Goal: Information Seeking & Learning: Learn about a topic

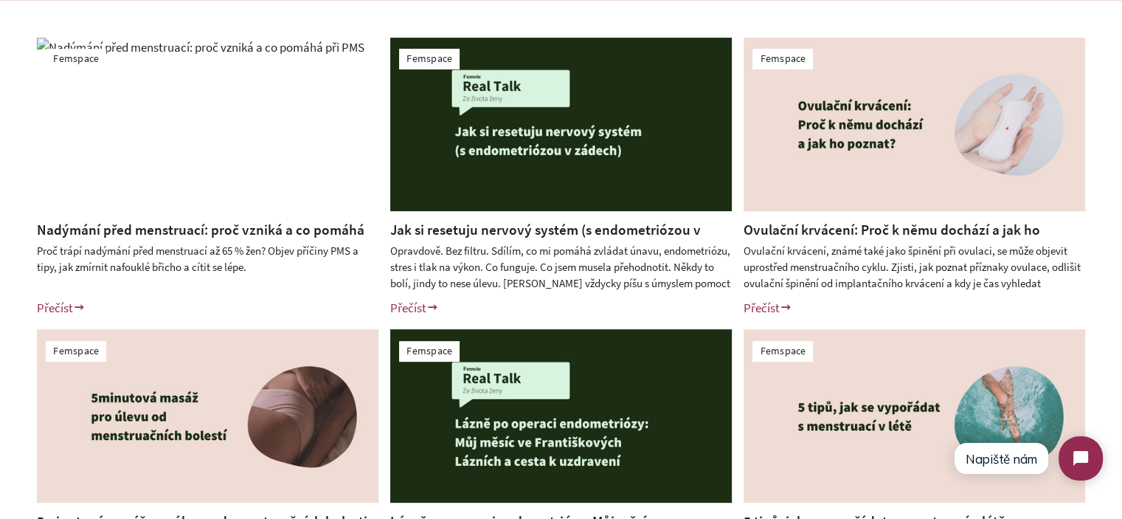
scroll to position [369, 0]
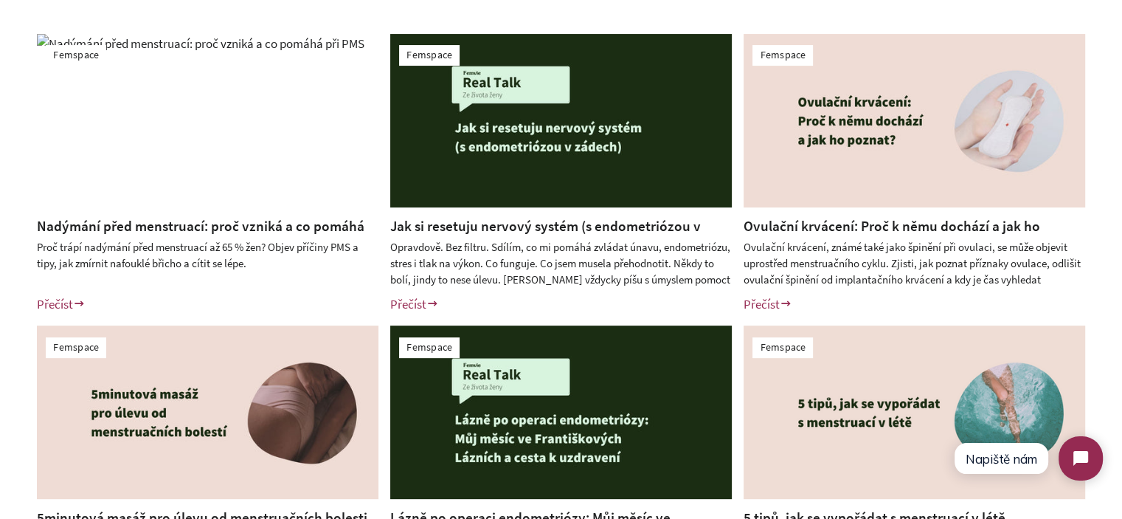
click at [215, 232] on link "Nadýmání před menstruací: proč vzniká a co pomáhá při PMS" at bounding box center [201, 236] width 328 height 38
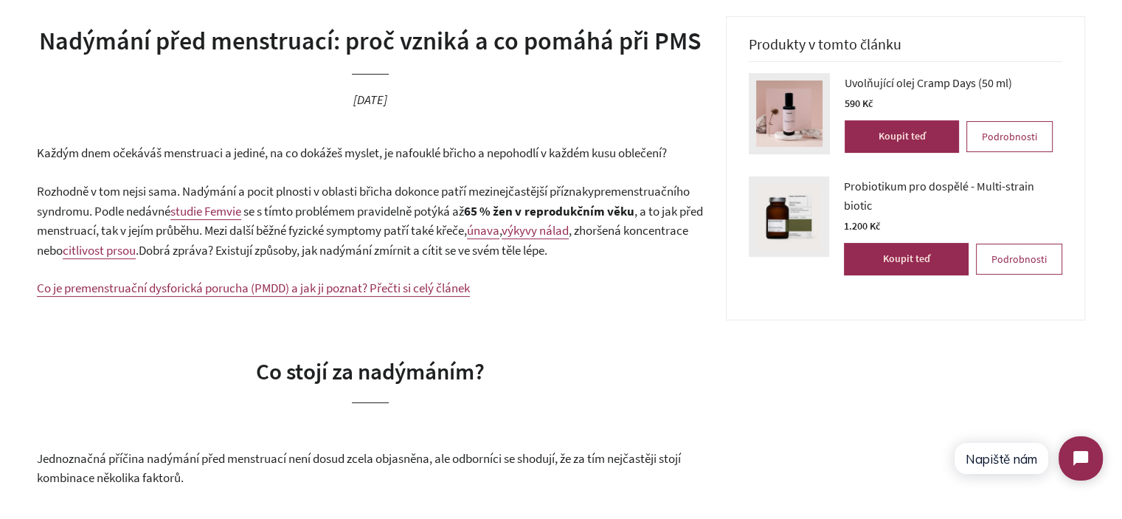
click at [107, 156] on span "Každým dnem očekáváš menstruaci a jediné, na co dokážeš myslet, je nafouklé bři…" at bounding box center [352, 153] width 630 height 16
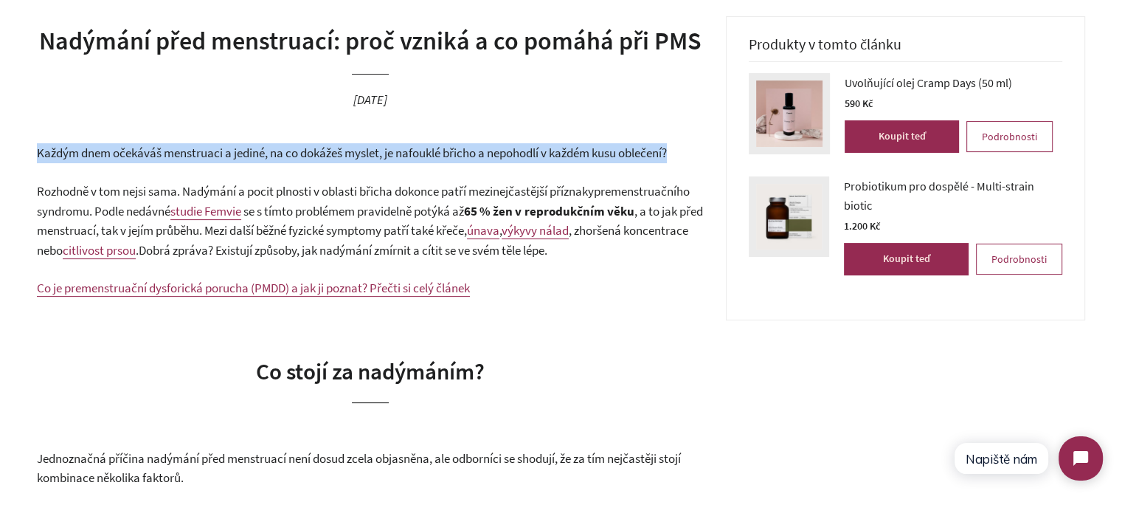
click at [107, 156] on span "Každým dnem očekáváš menstruaci a jediné, na co dokážeš myslet, je nafouklé bři…" at bounding box center [352, 153] width 630 height 16
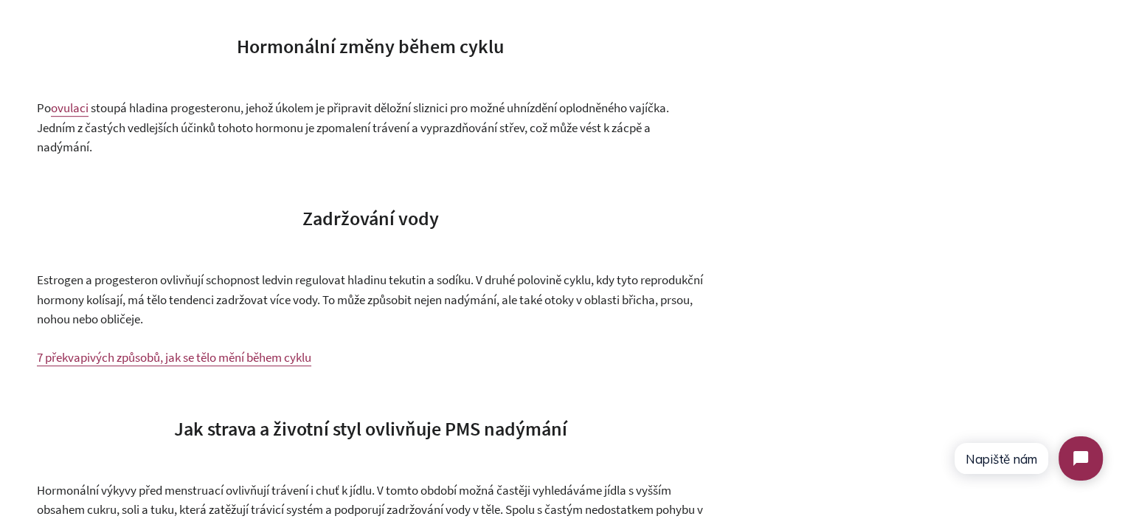
scroll to position [959, 0]
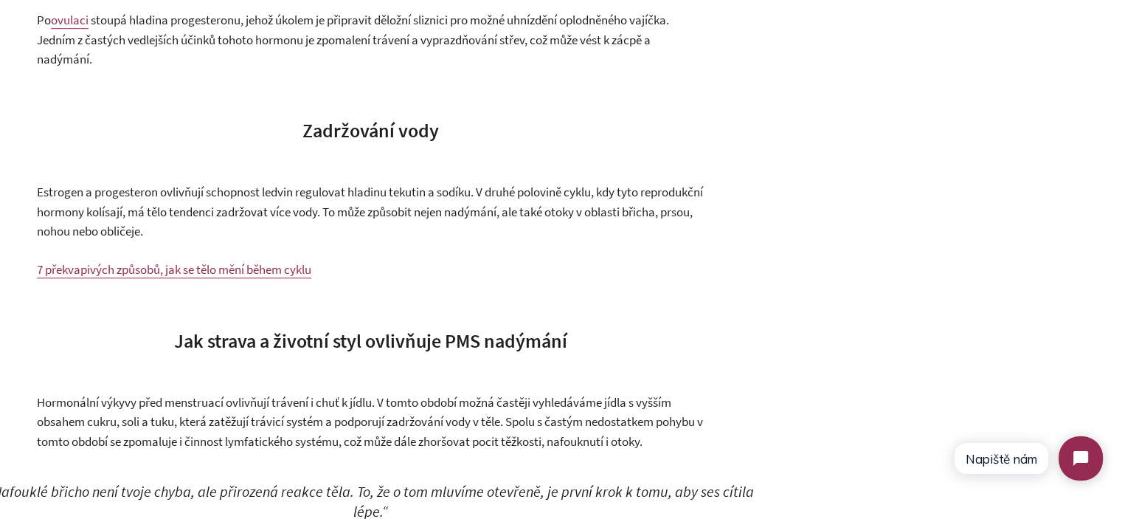
click at [369, 231] on span "Estrogen a progesteron ovlivňují schopnost ledvin regulovat hladinu tekutin a s…" at bounding box center [370, 211] width 666 height 55
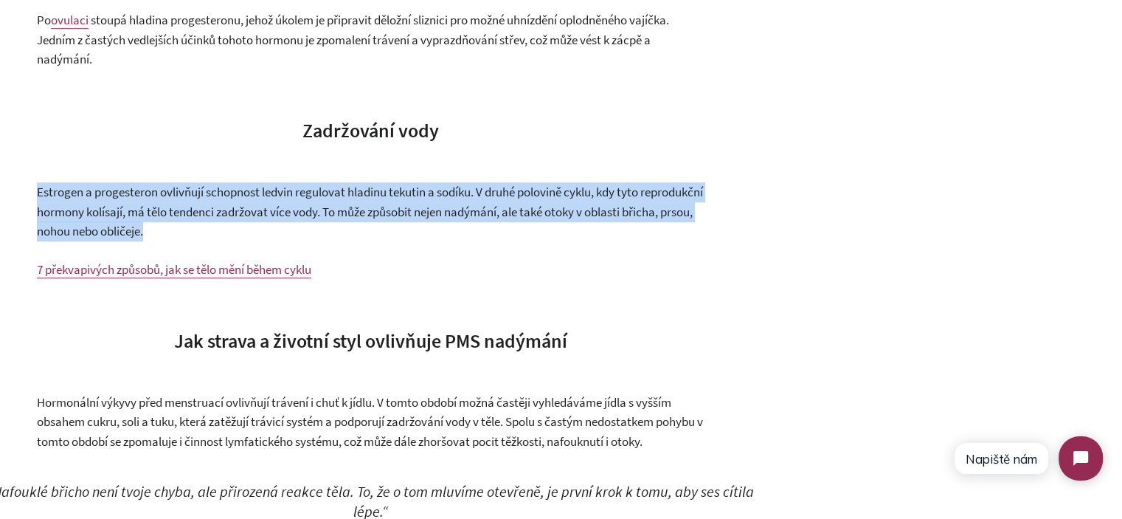
click at [369, 231] on span "Estrogen a progesteron ovlivňují schopnost ledvin regulovat hladinu tekutin a s…" at bounding box center [370, 211] width 666 height 55
click at [404, 241] on p "Estrogen a progesteron ovlivňují schopnost ledvin regulovat hladinu tekutin a s…" at bounding box center [370, 211] width 667 height 59
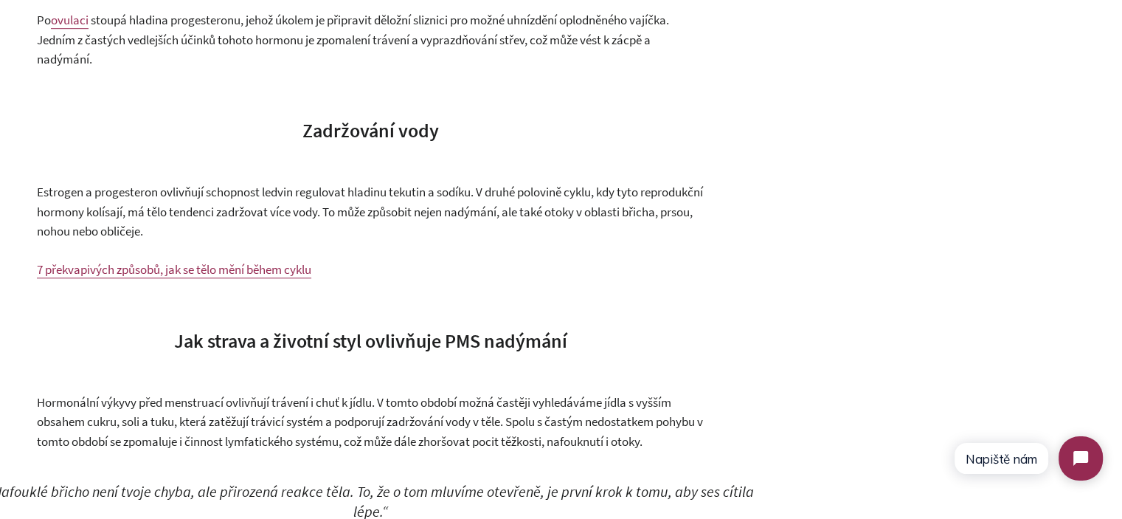
scroll to position [1180, 0]
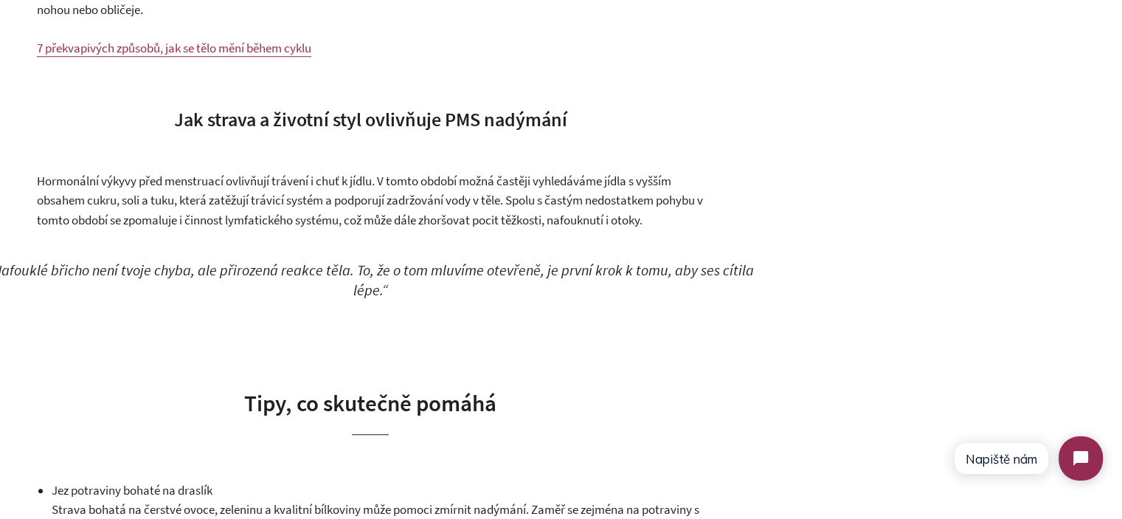
click at [312, 299] on em "„Nafouklé břicho není tvoje chyba, ale přirozená reakce těla. To, že o tom mluv…" at bounding box center [370, 279] width 767 height 39
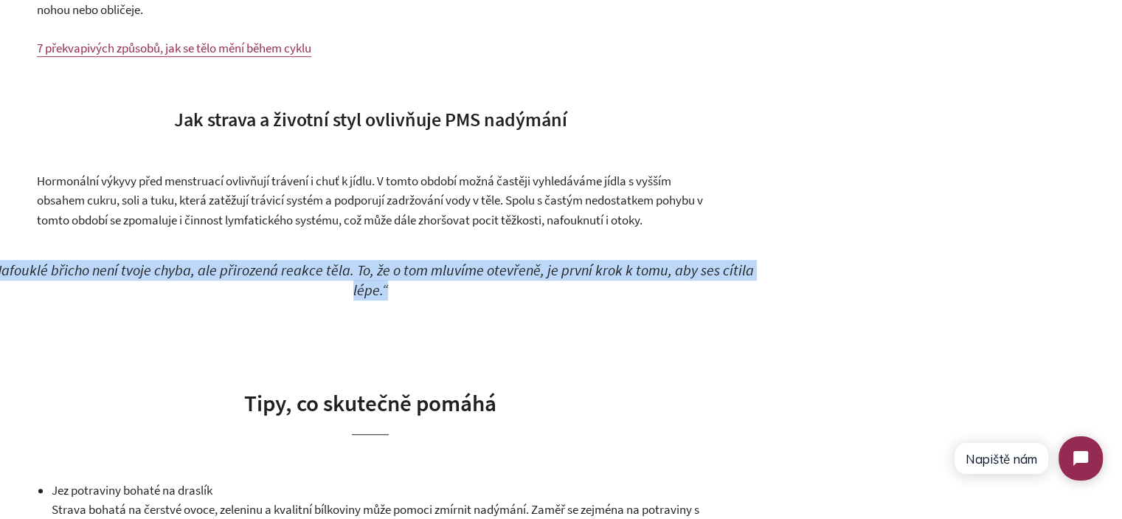
click at [312, 299] on em "„Nafouklé břicho není tvoje chyba, ale přirozená reakce těla. To, že o tom mluv…" at bounding box center [370, 279] width 767 height 39
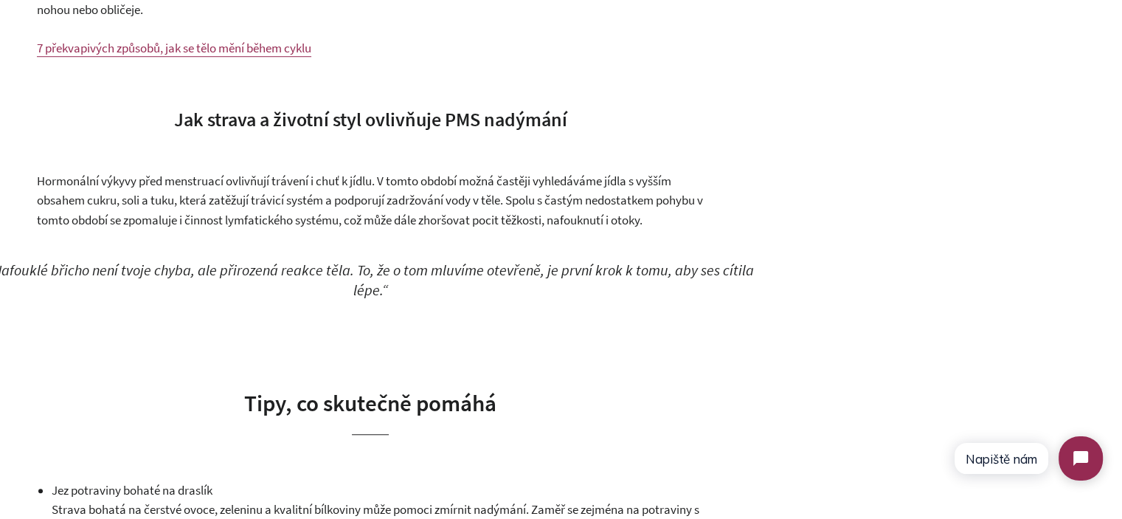
click at [307, 230] on p "Hormonální výkyvy před menstruací ovlivňují trávení i chuť k jídlu. V tomto obd…" at bounding box center [370, 200] width 667 height 59
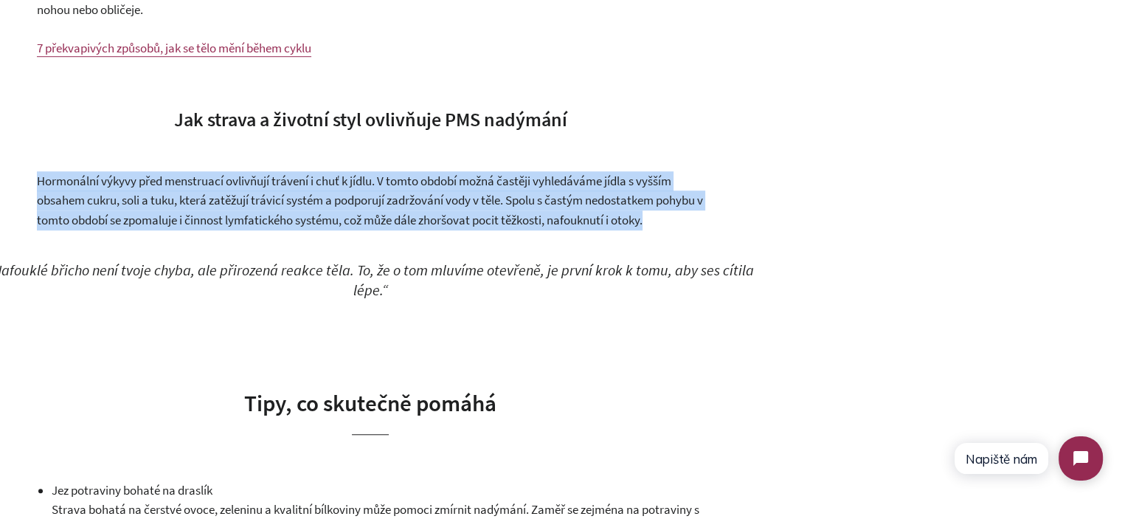
click at [307, 230] on p "Hormonální výkyvy před menstruací ovlivňují trávení i chuť k jídlu. V tomto obd…" at bounding box center [370, 200] width 667 height 59
click at [354, 230] on p "Hormonální výkyvy před menstruací ovlivňují trávení i chuť k jídlu. V tomto obd…" at bounding box center [370, 200] width 667 height 59
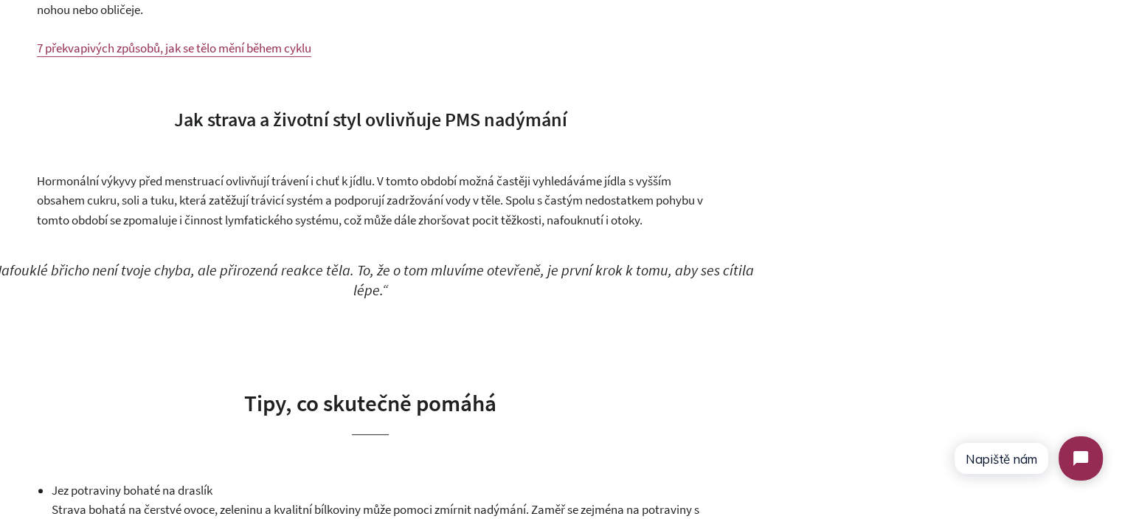
click at [360, 299] on em "„Nafouklé břicho není tvoje chyba, ale přirozená reakce těla. To, že o tom mluv…" at bounding box center [370, 279] width 767 height 39
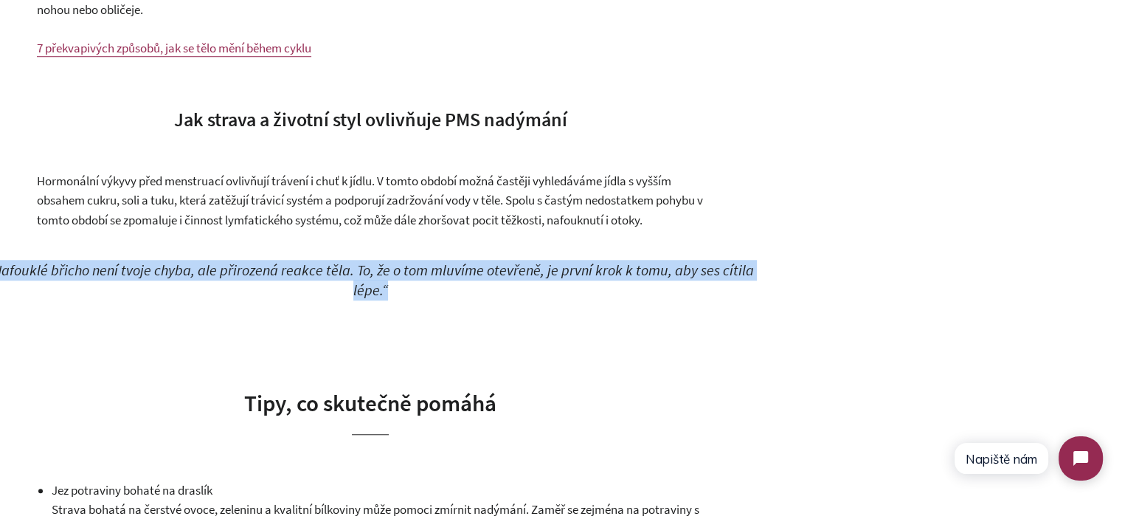
click at [360, 299] on em "„Nafouklé břicho není tvoje chyba, ale přirozená reakce těla. To, že o tom mluv…" at bounding box center [370, 279] width 767 height 39
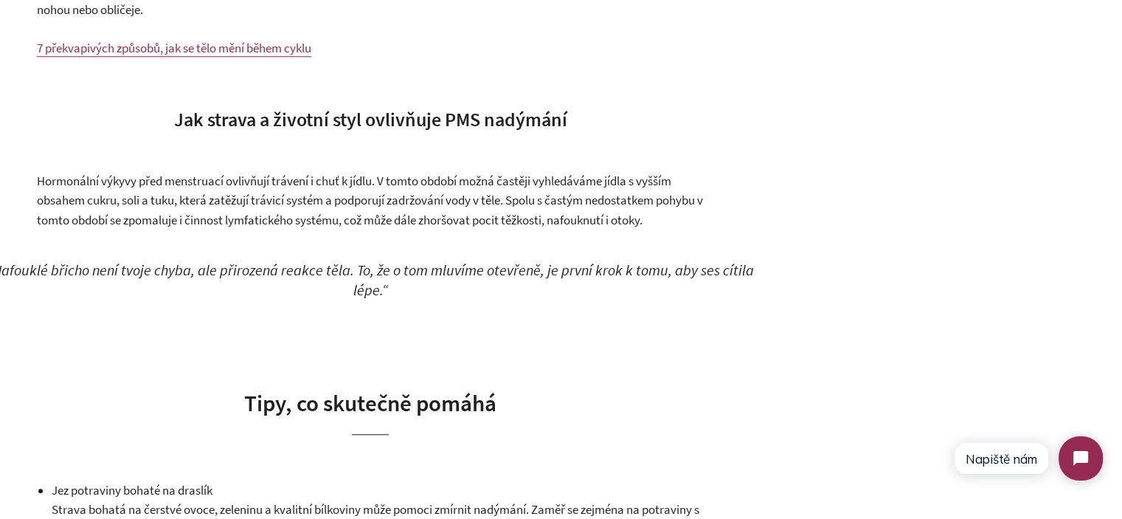
click at [356, 230] on p "Hormonální výkyvy před menstruací ovlivňují trávení i chuť k jídlu. V tomto obd…" at bounding box center [370, 200] width 667 height 59
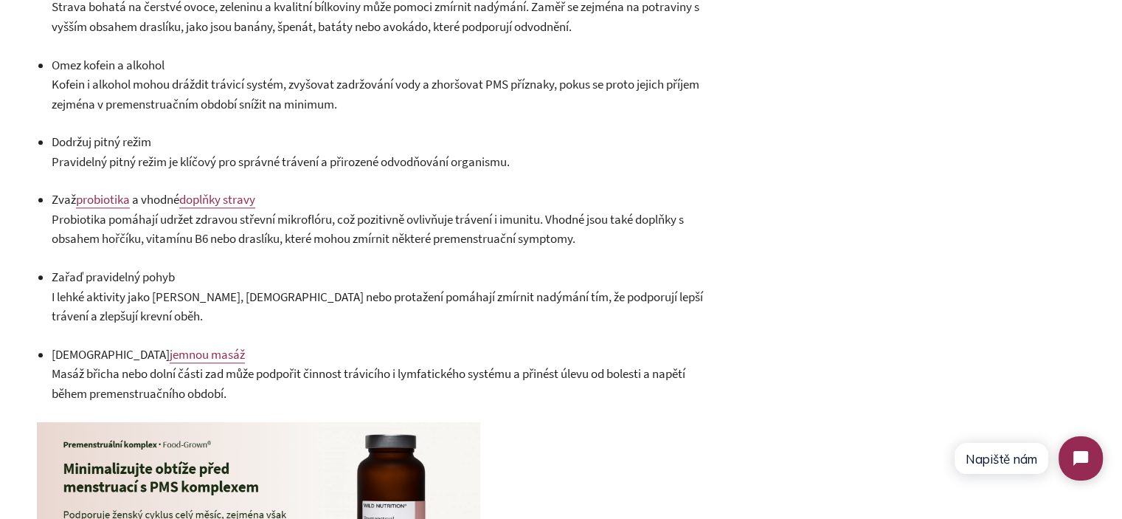
scroll to position [1770, 0]
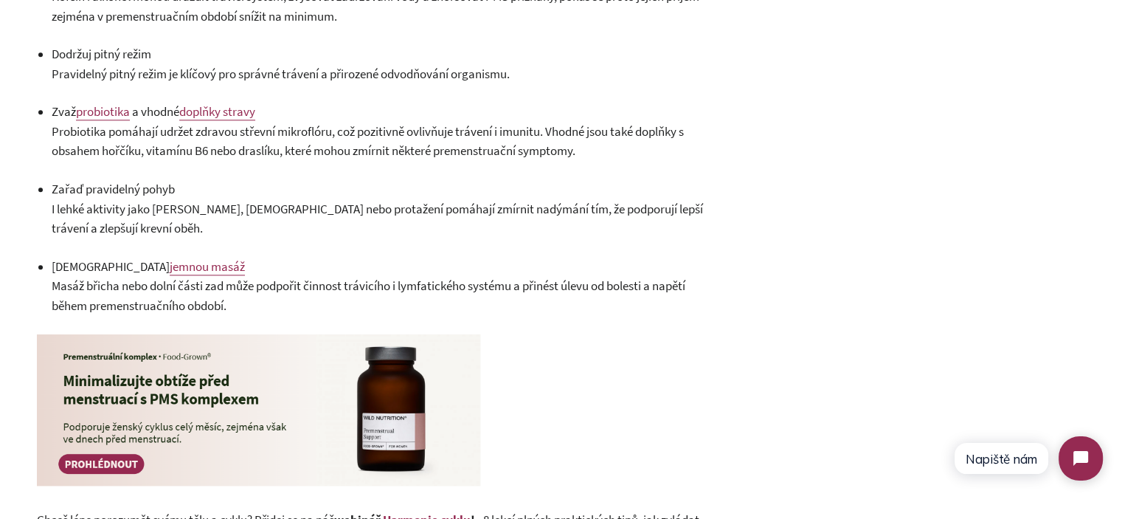
click at [323, 232] on span "I lehké aktivity jako procházka, jóga nebo protažení pomáhají zmírnit nadýmání …" at bounding box center [377, 219] width 651 height 36
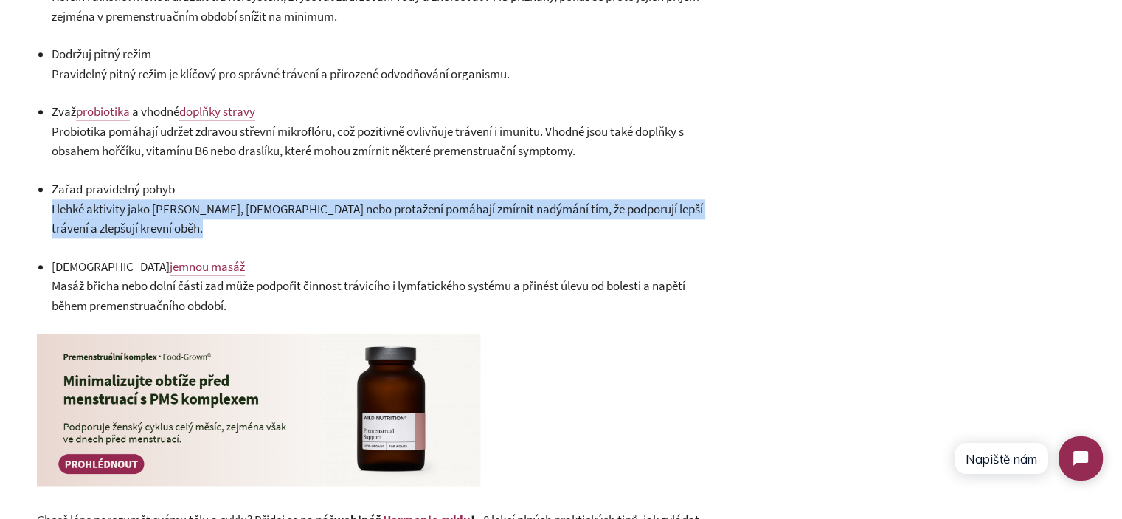
drag, startPoint x: 323, startPoint y: 232, endPoint x: 312, endPoint y: 226, distance: 12.5
click at [312, 226] on span "I lehké aktivity jako procházka, jóga nebo protažení pomáhají zmírnit nadýmání …" at bounding box center [377, 219] width 651 height 36
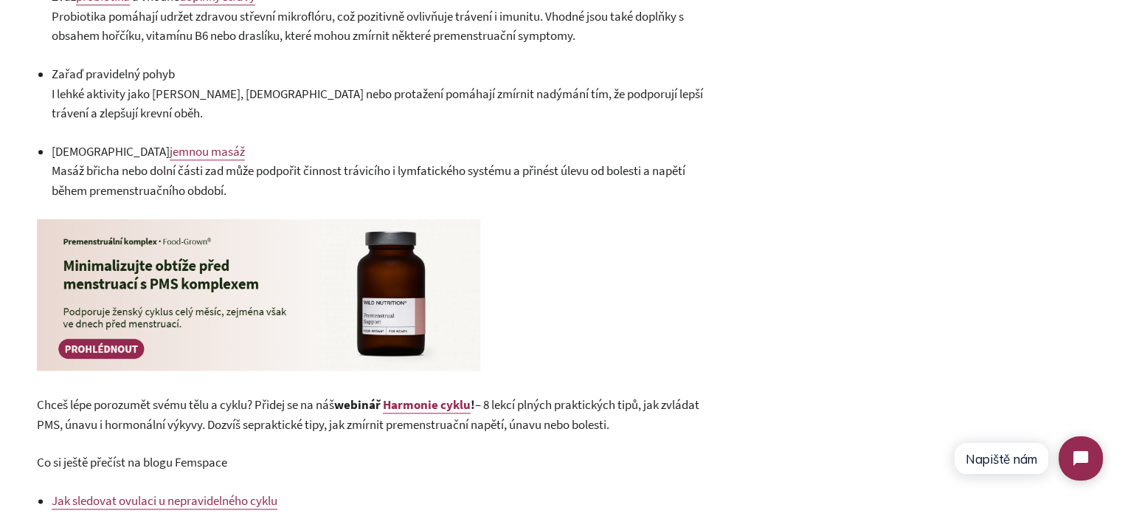
scroll to position [1918, 0]
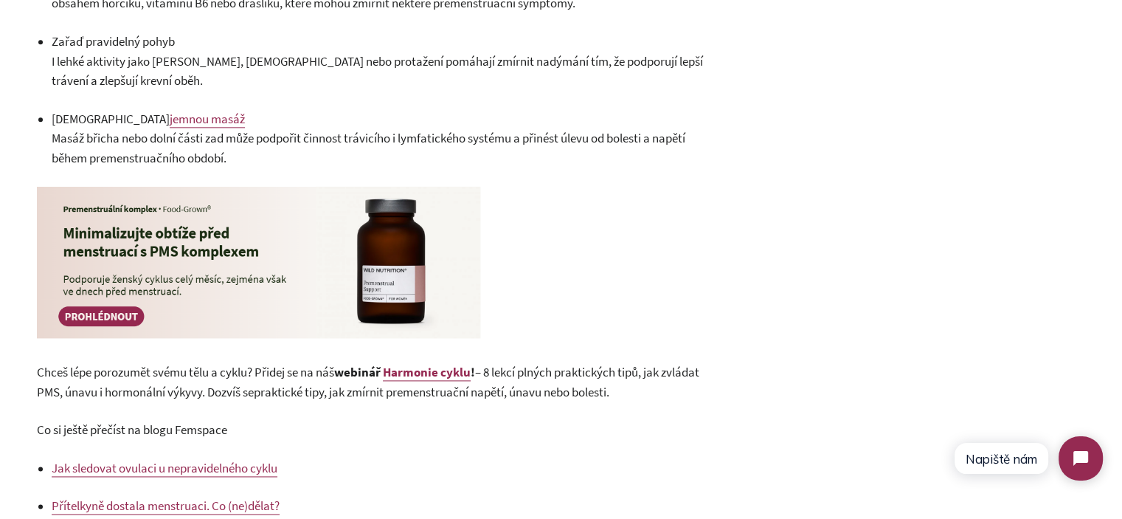
click at [183, 311] on img at bounding box center [259, 262] width 444 height 152
click at [211, 159] on span "Masáž břicha nebo dolní části zad může podpořit činnost trávicího i lymfatickéh…" at bounding box center [369, 148] width 634 height 36
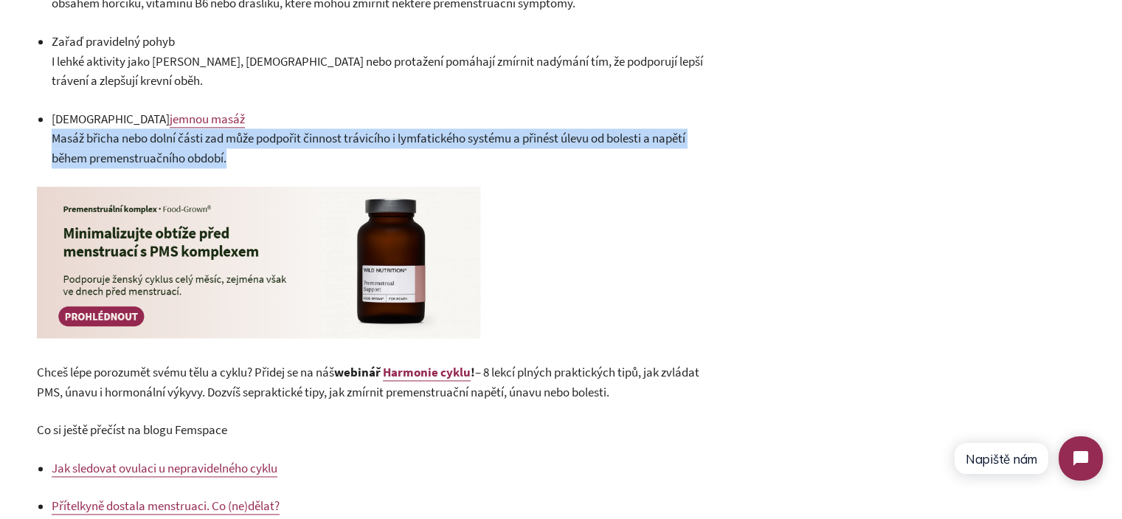
click at [211, 159] on span "Masáž břicha nebo dolní části zad může podpořit činnost trávicího i lymfatickéh…" at bounding box center [369, 148] width 634 height 36
click at [249, 168] on p "Vyzkoušej jemnou masáž Masáž břicha nebo dolní části zad může podpořit činnost …" at bounding box center [378, 138] width 652 height 59
click at [243, 252] on img at bounding box center [259, 262] width 444 height 152
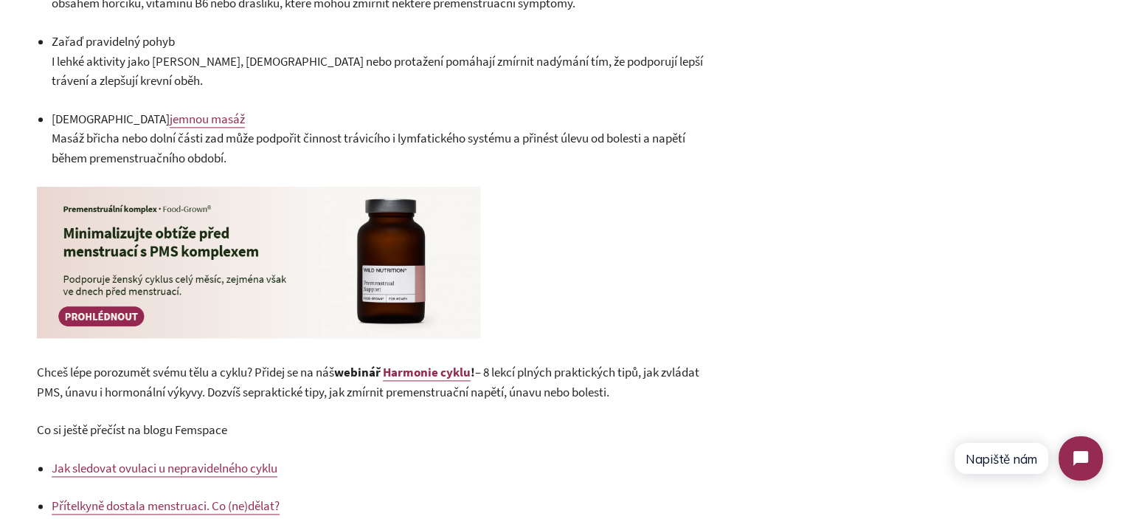
click at [240, 291] on img at bounding box center [259, 262] width 444 height 152
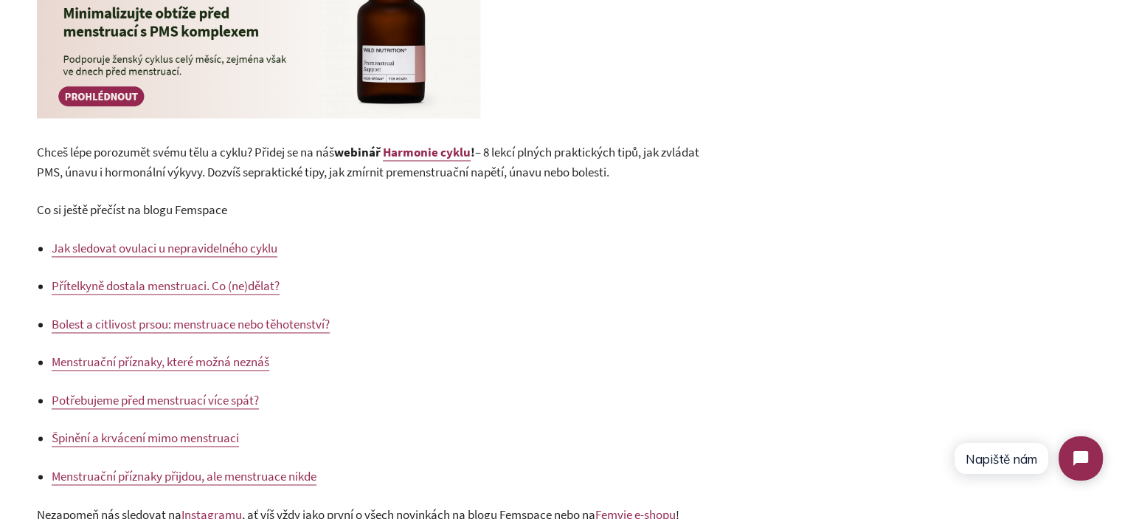
scroll to position [2139, 0]
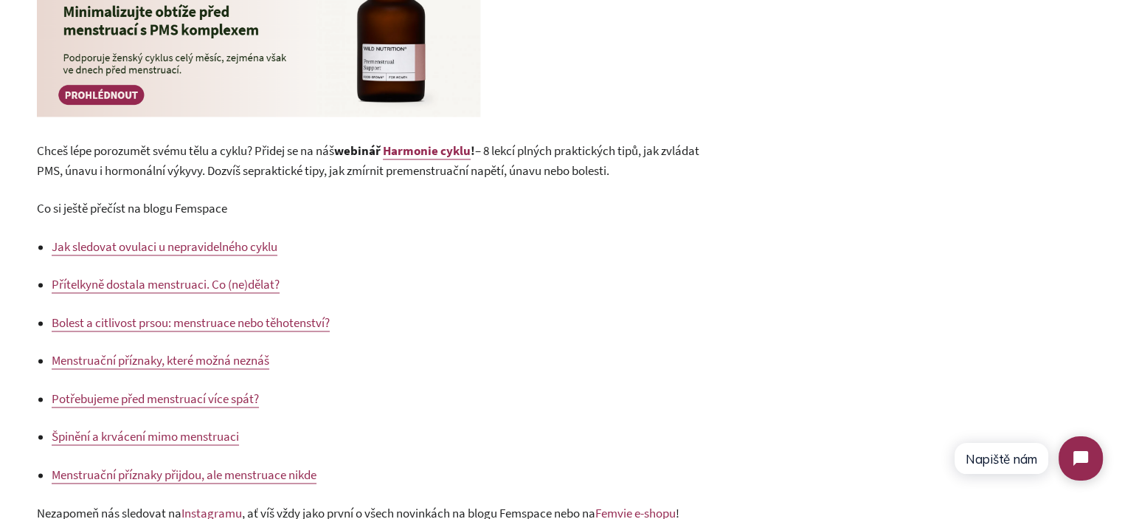
click at [523, 218] on p "Co si ještě přečíst na blogu Femspace" at bounding box center [370, 208] width 667 height 20
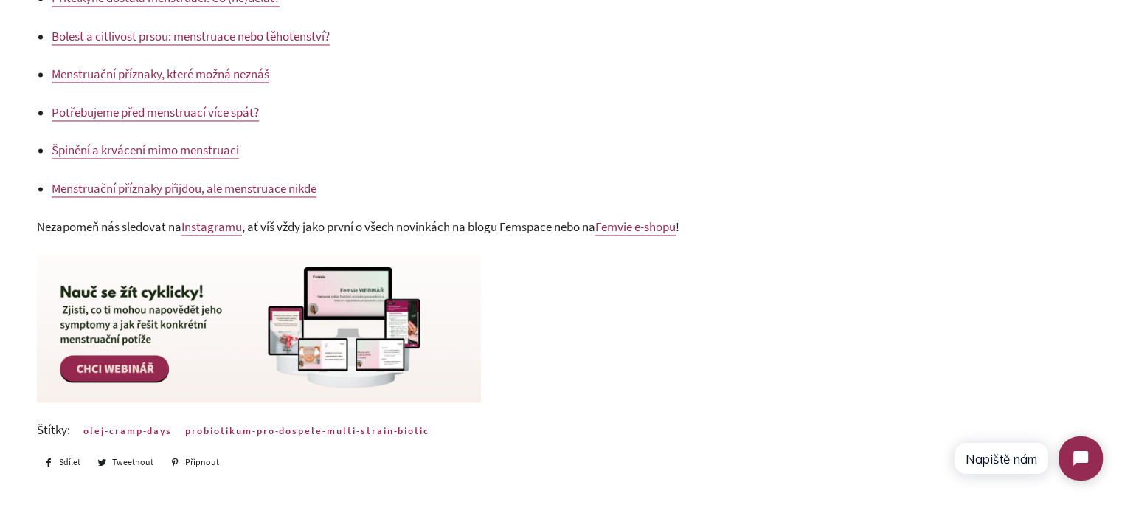
scroll to position [2434, 0]
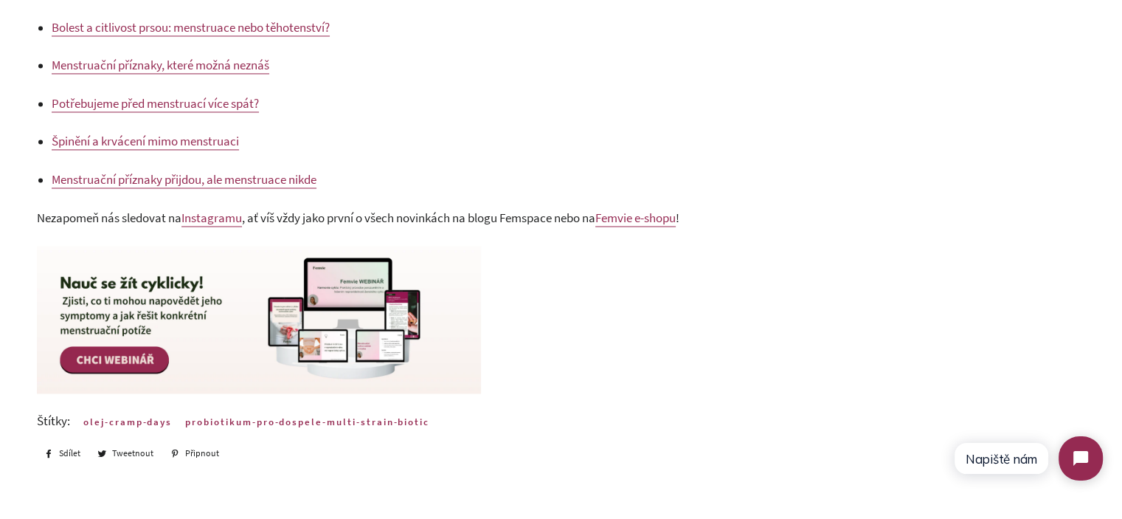
click at [354, 340] on img at bounding box center [259, 320] width 444 height 148
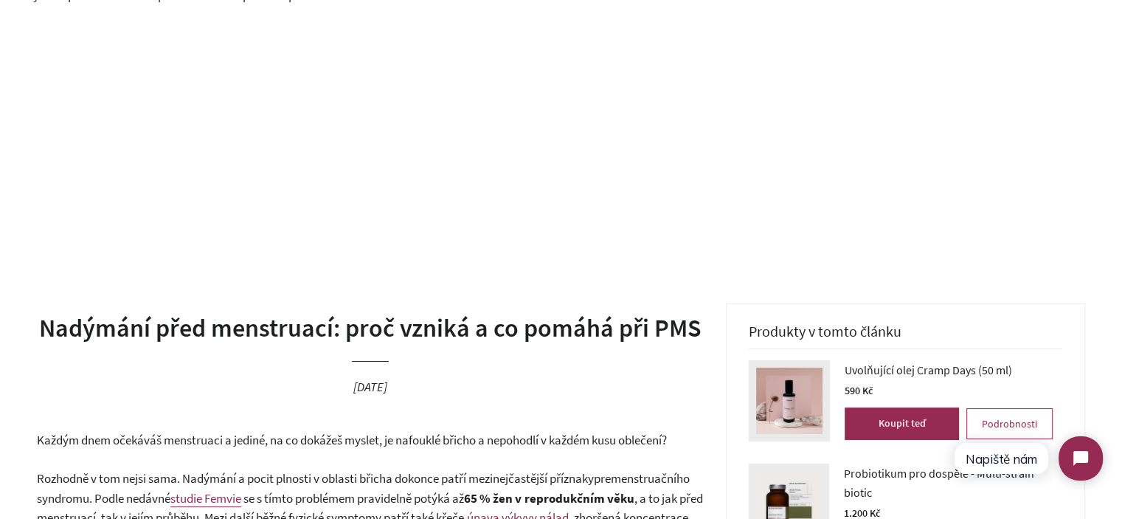
scroll to position [0, 0]
